Goal: Information Seeking & Learning: Understand process/instructions

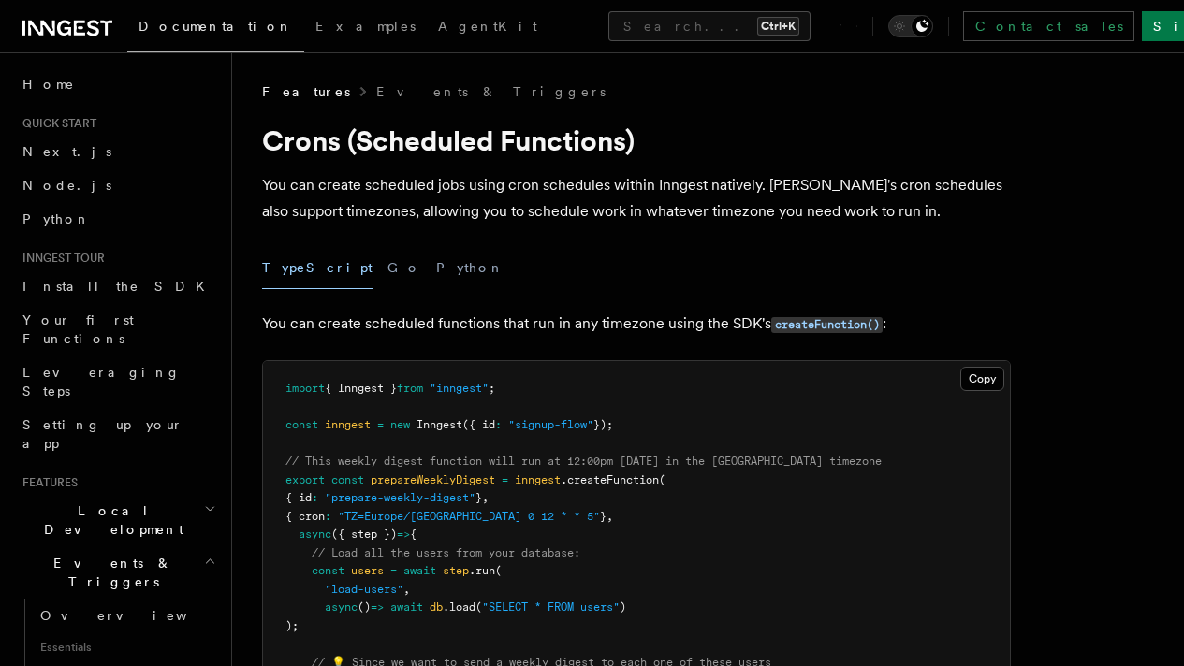
scroll to position [15, 0]
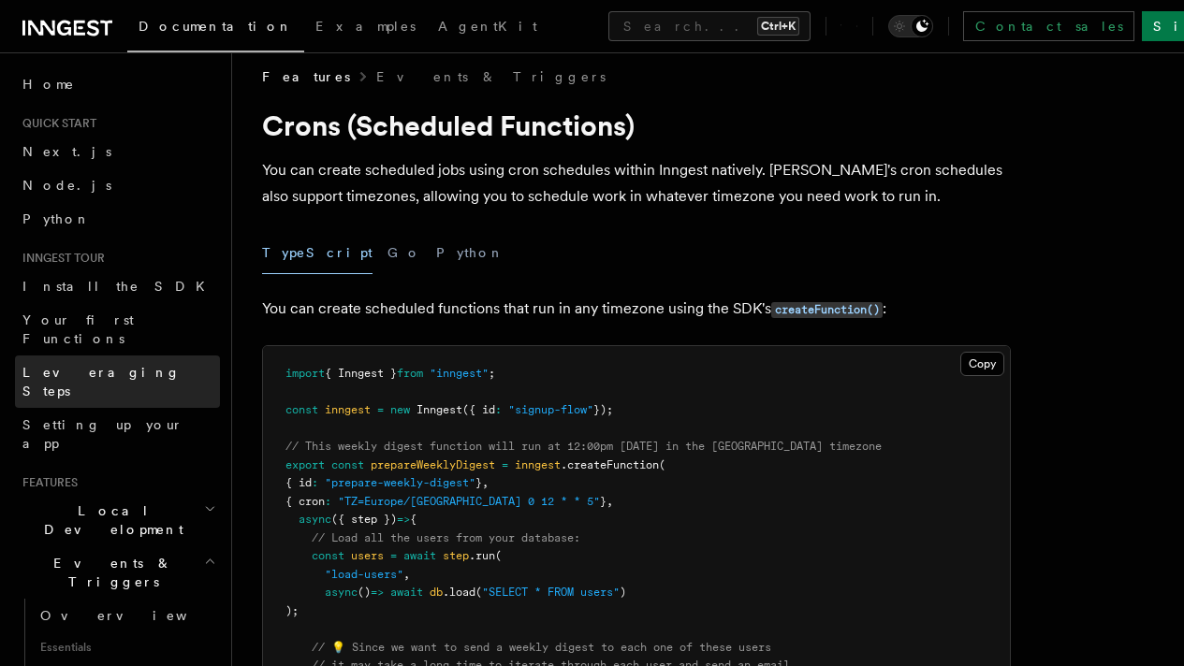
click at [118, 365] on span "Leveraging Steps" at bounding box center [101, 382] width 158 height 34
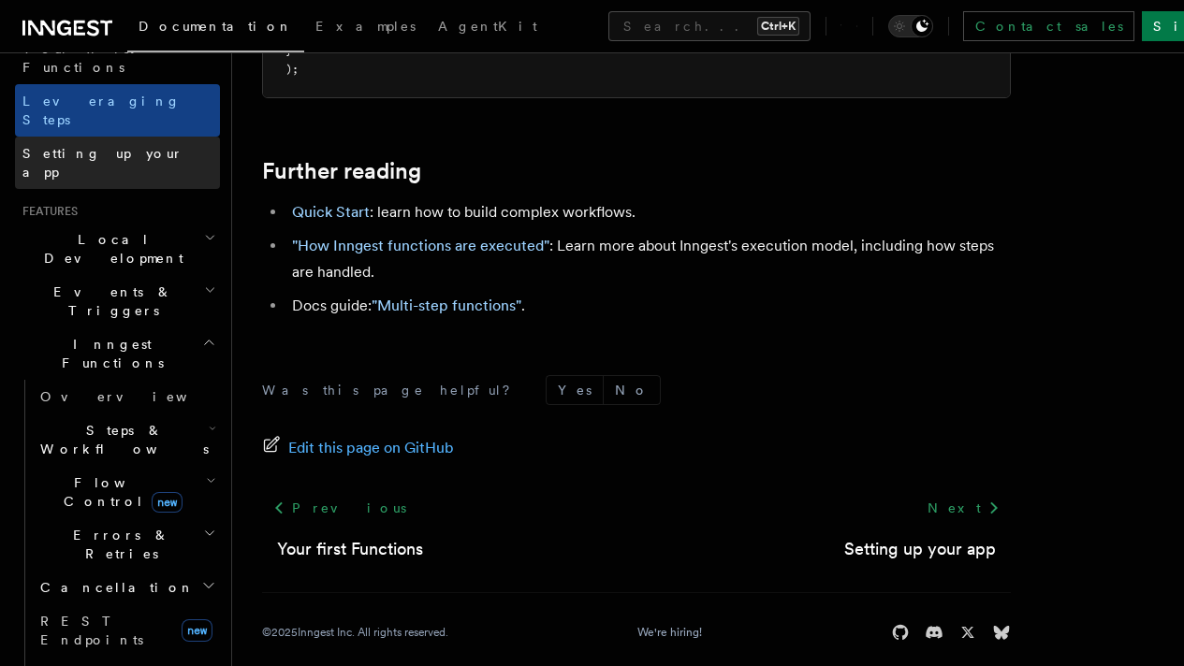
scroll to position [277, 0]
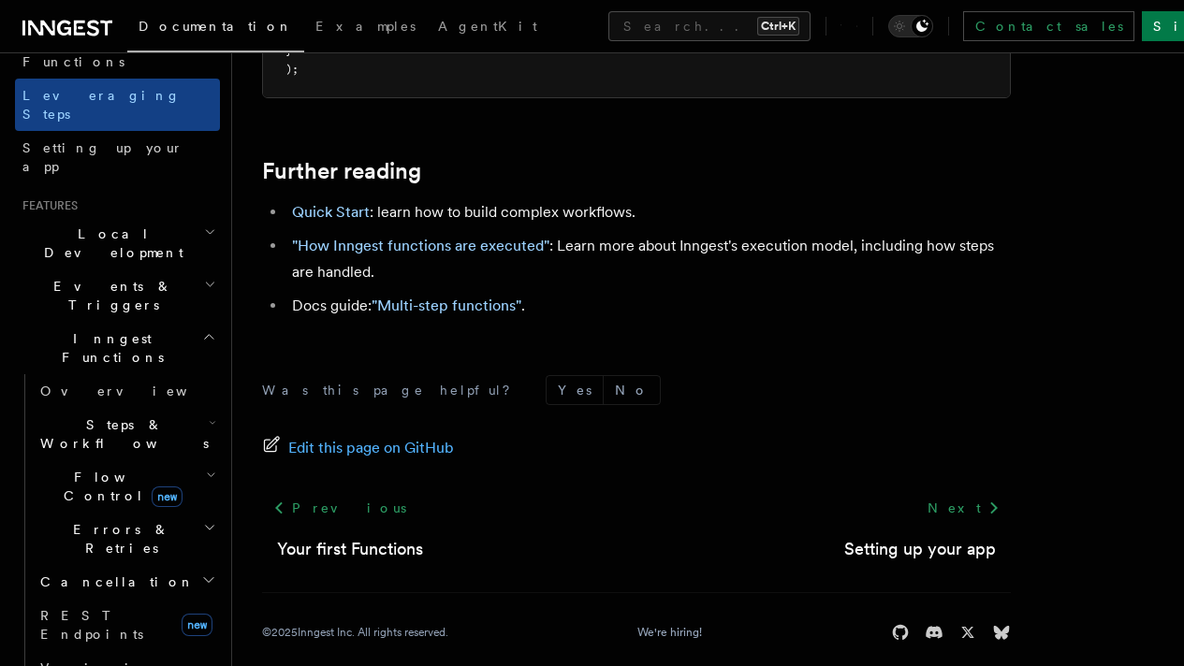
click at [170, 461] on h2 "Flow Control new" at bounding box center [126, 487] width 187 height 52
click at [168, 408] on h2 "Steps & Workflows" at bounding box center [126, 434] width 187 height 52
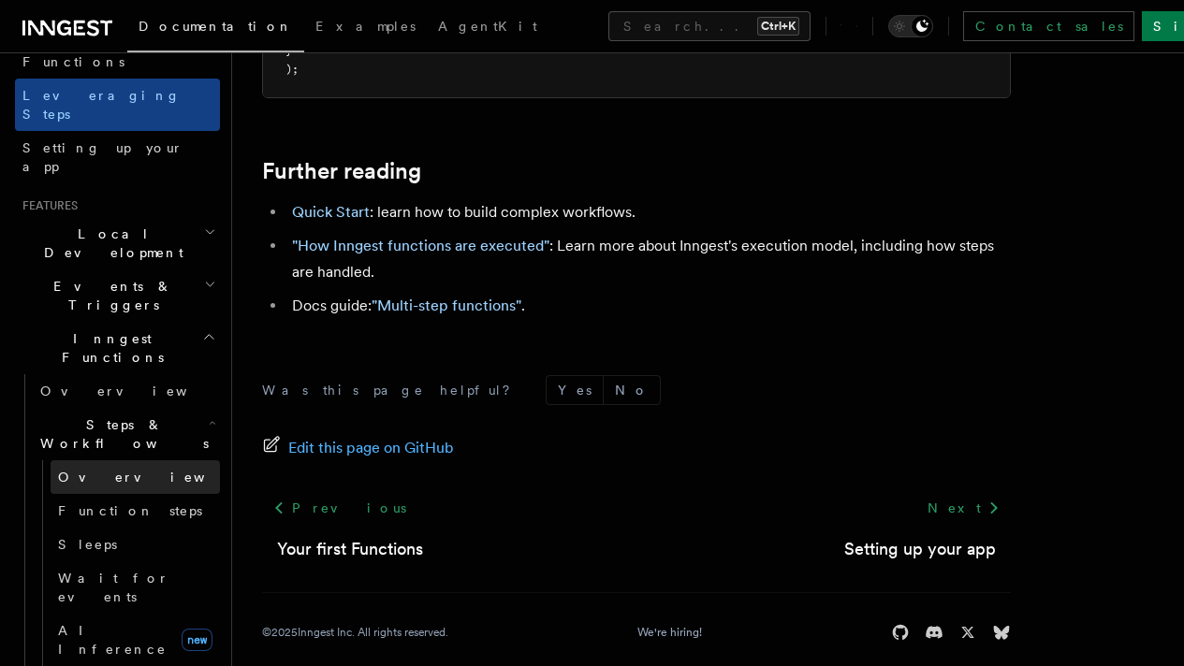
click at [169, 461] on link "Overview" at bounding box center [135, 478] width 169 height 34
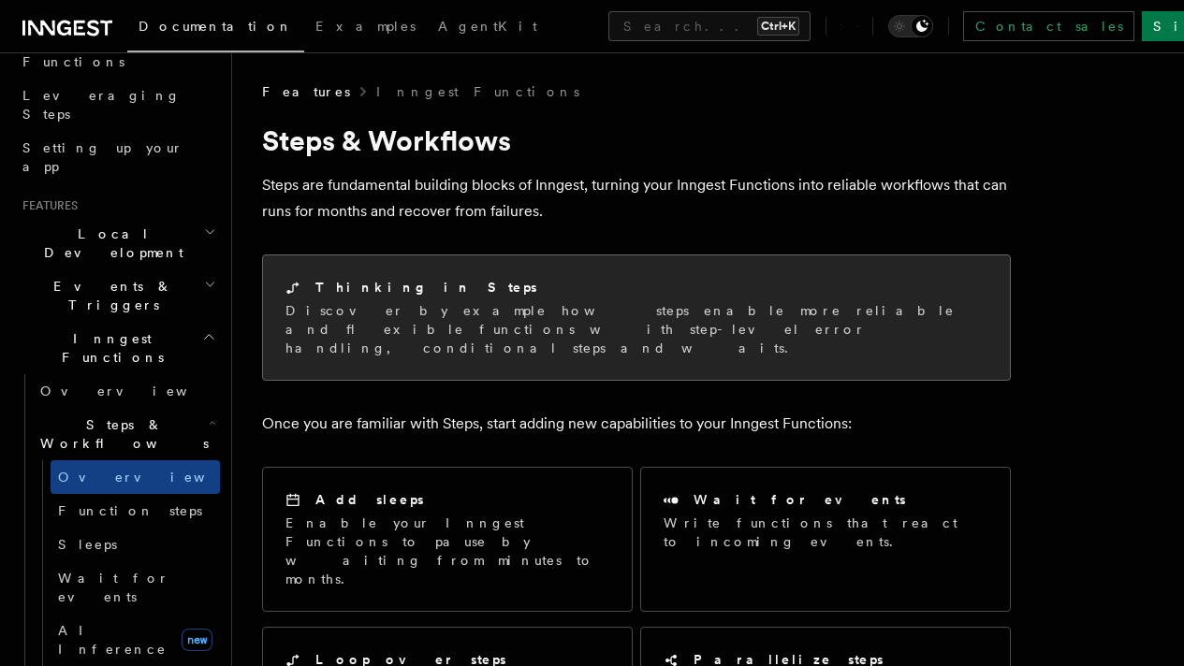
click at [314, 340] on div "Thinking in Steps Discover by example how steps enable more reliable and flexib…" at bounding box center [636, 318] width 747 height 124
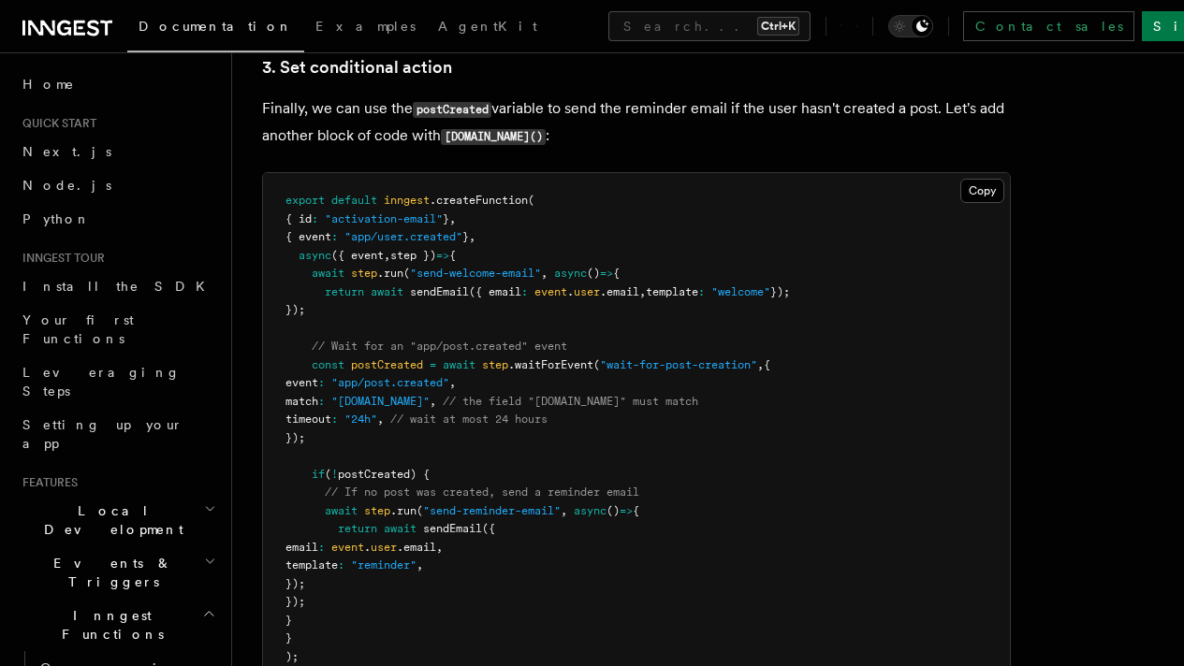
scroll to position [2488, 0]
